Goal: Task Accomplishment & Management: Manage account settings

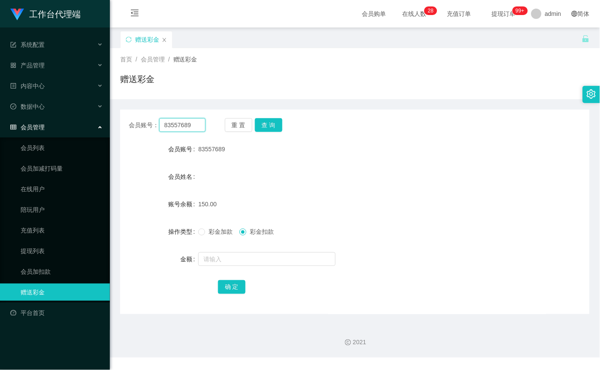
click at [192, 125] on input "83557689" at bounding box center [182, 125] width 46 height 14
paste input "Khee85"
type input "Khee85"
click at [276, 122] on button "查 询" at bounding box center [268, 125] width 27 height 14
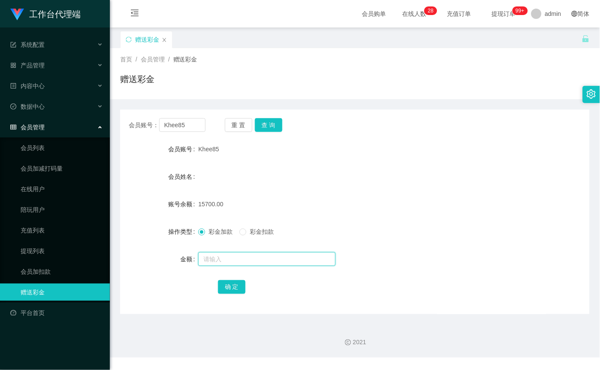
click at [225, 255] on input "text" at bounding box center [266, 259] width 137 height 14
type input "15000"
click at [187, 127] on input "Khee85" at bounding box center [182, 125] width 46 height 14
click at [233, 282] on button "确 定" at bounding box center [231, 287] width 27 height 14
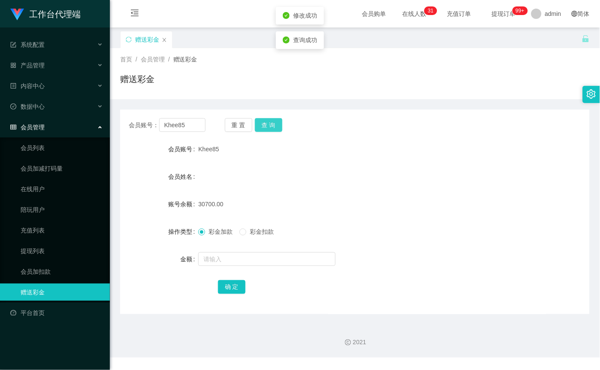
click at [272, 125] on button "查 询" at bounding box center [268, 125] width 27 height 14
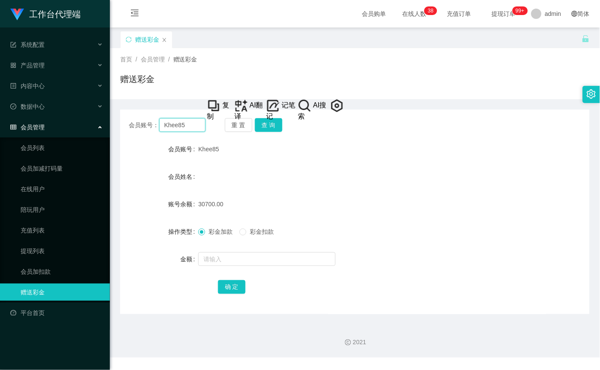
click at [189, 126] on input "Khee85" at bounding box center [182, 125] width 46 height 14
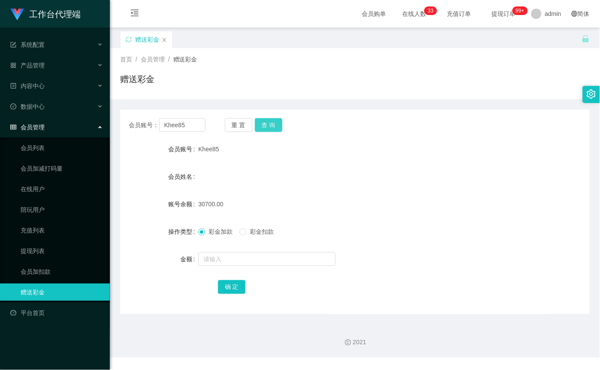
click at [271, 127] on button "查 询" at bounding box center [268, 125] width 27 height 14
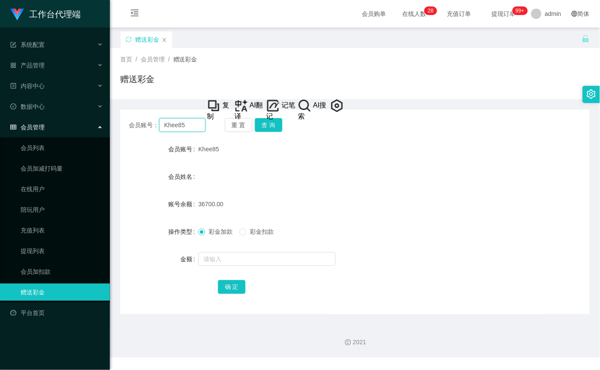
click at [191, 126] on input "Khee85" at bounding box center [182, 125] width 46 height 14
click at [45, 148] on link "会员列表" at bounding box center [62, 147] width 82 height 17
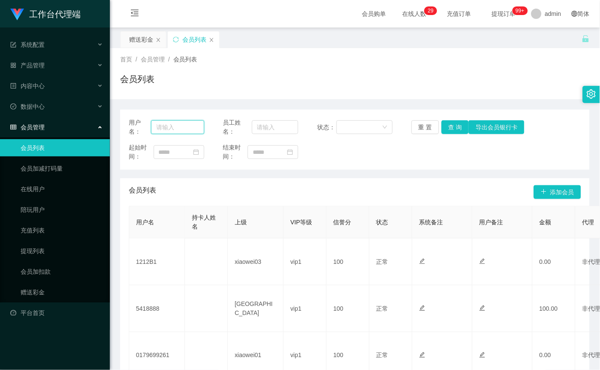
click at [169, 132] on input "text" at bounding box center [177, 127] width 53 height 14
paste input "学员账户：RenaRoth，Khee85不按经理要求提交数据，导致工作台数据异常，学员扣除平台信誉分20分，经理Alan扣除绩效奖8000GSD，特开启绿色通…"
click at [198, 127] on input "学员账户：RenaRoth，Khee85不按经理要求提交数据，导致工作台数据异常，学员扣除平台信誉分20分，经理Alan扣除绩效奖8000GSD，特开启绿色通…" at bounding box center [177, 127] width 53 height 14
click at [197, 125] on input "学员账户：RenaRoth，Khee85不按经理要求提交数据，导致工作台数据异常，学员扣除平台信誉分20分，经理Alan扣除绩效奖8000GSD，特开启绿色通…" at bounding box center [177, 127] width 53 height 14
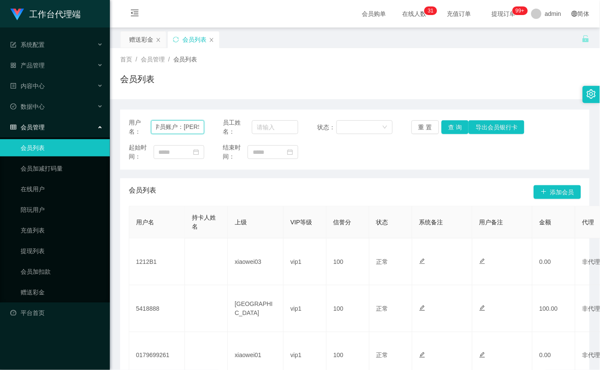
click at [197, 125] on input "学员账户：RenaRoth，Khee85不按经理要求提交数据，导致工作台数据异常，学员扣除平台信誉分20分，经理Alan扣除绩效奖8000GSD，特开启绿色通…" at bounding box center [177, 127] width 53 height 14
drag, startPoint x: 188, startPoint y: 126, endPoint x: 177, endPoint y: 127, distance: 10.8
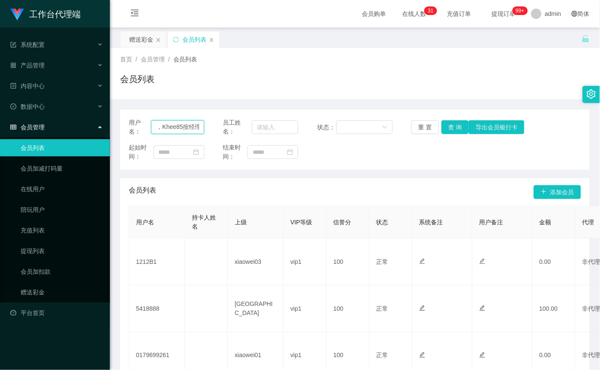
click at [188, 127] on input "，Khee85按经理要求提交数据，导致工作台数据异常，学员扣除平台信誉分20分，经理Alan扣除绩效奖8000GSD，特开启绿色通道，为学员特批以下两个数据修…" at bounding box center [177, 127] width 53 height 14
type input "，Khee8理要求提交数据，导致工作台数据异常，学员扣除平台信誉分20分，经理Alan扣除绩效奖8000GSD，特开启绿色通道，为学员特批以下两个数据修复单，…"
drag, startPoint x: 153, startPoint y: 126, endPoint x: 297, endPoint y: 179, distance: 153.3
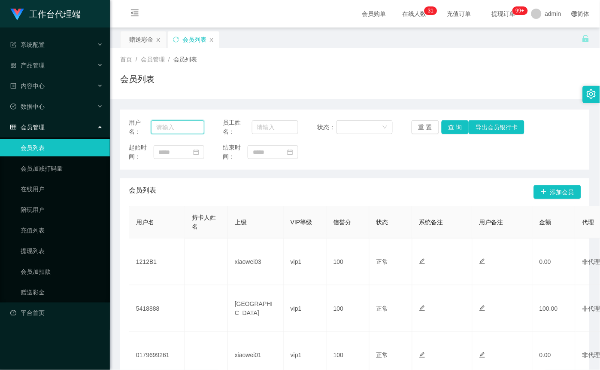
scroll to position [0, 0]
click at [41, 289] on link "赠送彩金" at bounding box center [62, 291] width 82 height 17
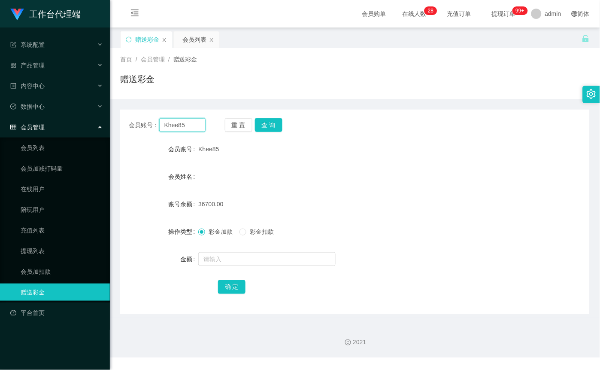
click at [181, 124] on input "Khee85" at bounding box center [182, 125] width 46 height 14
click at [45, 137] on ul "会员列表 会员加减打码量 在线用户 陪玩用户 充值列表 提现列表 会员加扣款 赠送彩金" at bounding box center [55, 219] width 110 height 165
click at [42, 148] on link "会员列表" at bounding box center [62, 147] width 82 height 17
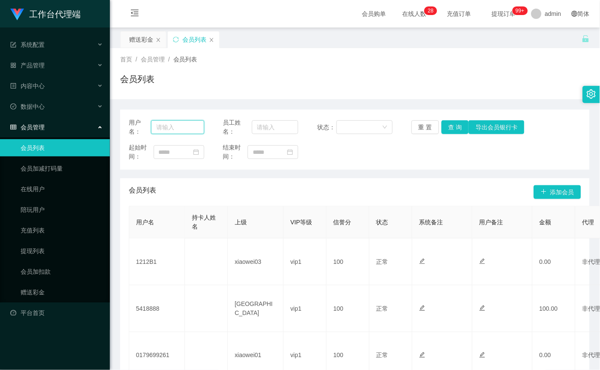
click at [186, 126] on input "text" at bounding box center [177, 127] width 53 height 14
paste input "Khee85"
type input "Khee85"
click at [451, 130] on button "查 询" at bounding box center [455, 127] width 27 height 14
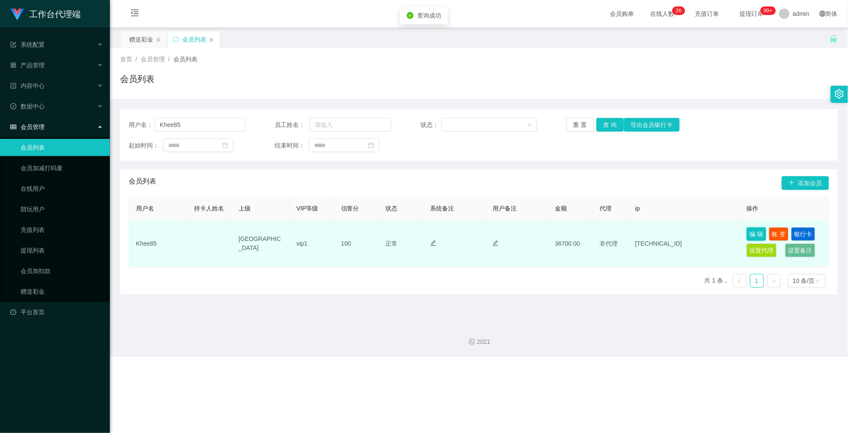
click at [600, 230] on button "编 辑" at bounding box center [757, 234] width 20 height 14
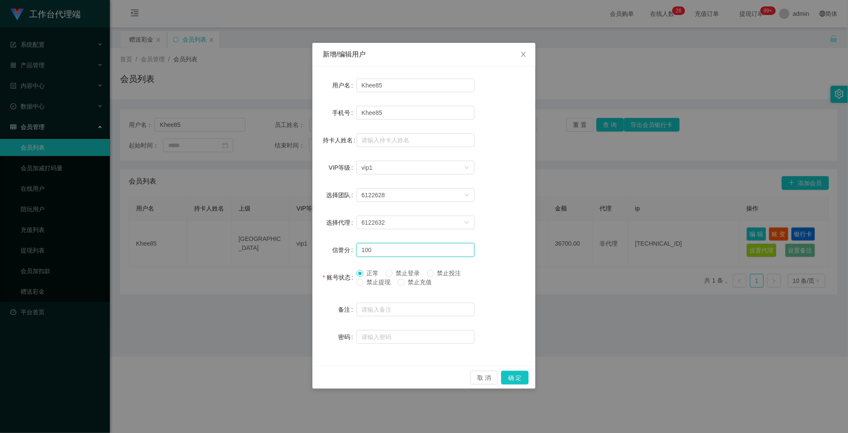
click at [411, 251] on input "100" at bounding box center [416, 250] width 118 height 14
type input "80"
click at [521, 369] on button "确 定" at bounding box center [514, 378] width 27 height 14
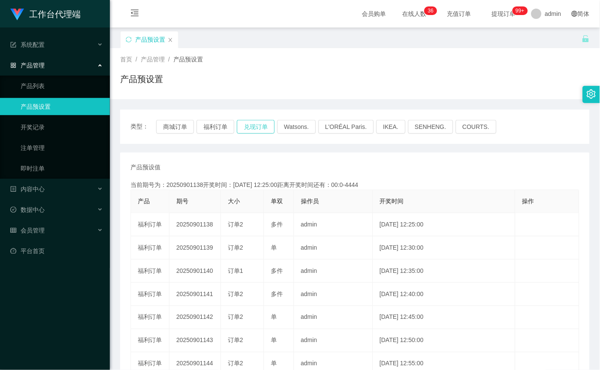
click at [256, 125] on button "兑现订单" at bounding box center [256, 127] width 38 height 14
click at [259, 127] on button "兑现订单" at bounding box center [256, 127] width 38 height 14
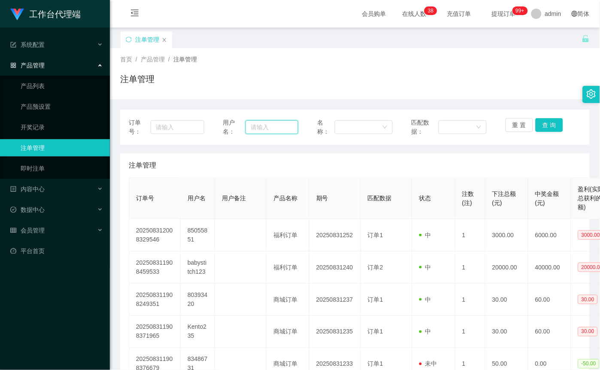
click at [269, 126] on input "text" at bounding box center [271, 127] width 53 height 14
paste input "Khee85"
type input "Khee85"
click at [543, 125] on button "查 询" at bounding box center [549, 125] width 27 height 14
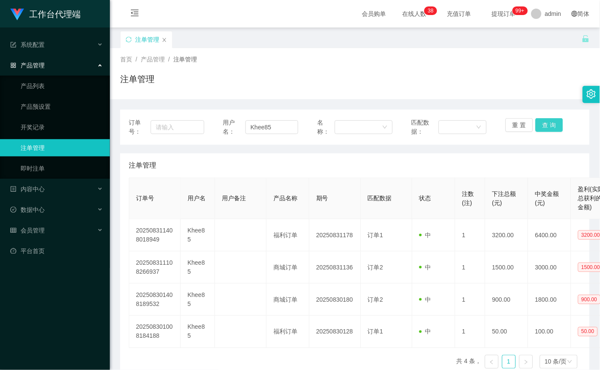
click at [542, 124] on button "查 询" at bounding box center [549, 125] width 27 height 14
click at [545, 124] on button "查 询" at bounding box center [549, 125] width 27 height 14
click at [545, 124] on div "重 置 查 询" at bounding box center [544, 127] width 76 height 18
click at [545, 124] on button "查 询" at bounding box center [549, 125] width 27 height 14
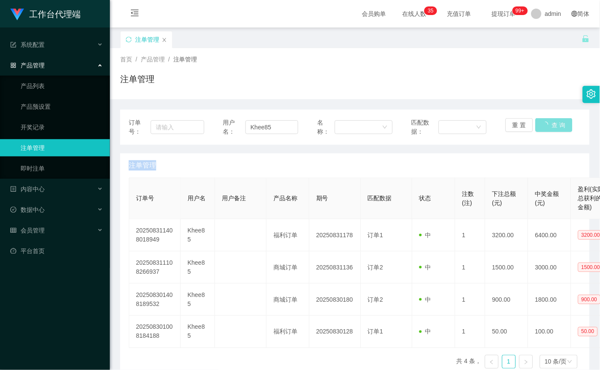
click at [545, 124] on div "重 置 查 询" at bounding box center [544, 127] width 76 height 18
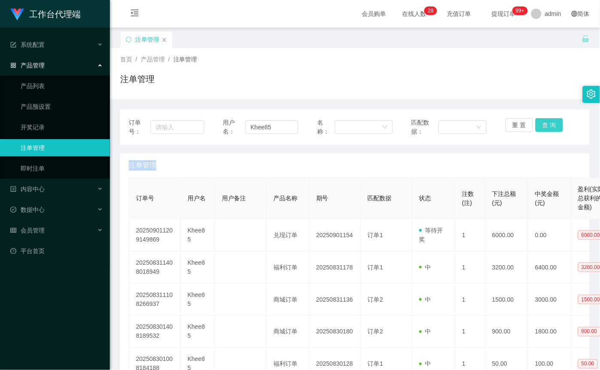
click at [555, 126] on button "查 询" at bounding box center [549, 125] width 27 height 14
